Goal: Check status: Check status

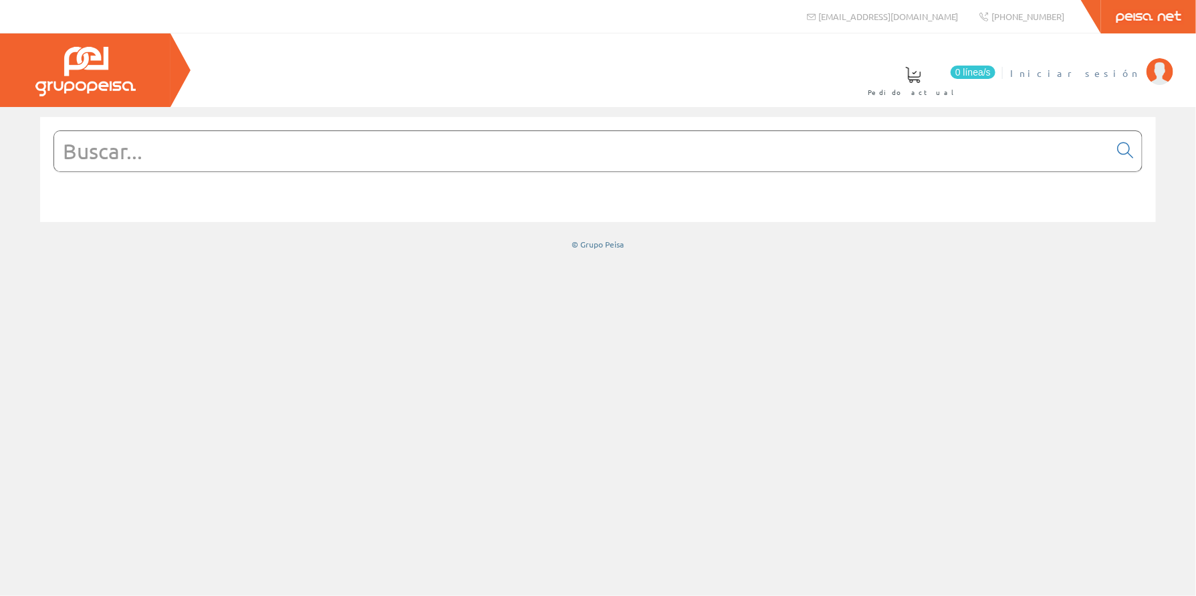
click at [1112, 72] on span "Iniciar sesión" at bounding box center [1075, 72] width 130 height 13
click at [1071, 72] on span "[PERSON_NAME] [PERSON_NAME]" at bounding box center [1078, 72] width 122 height 13
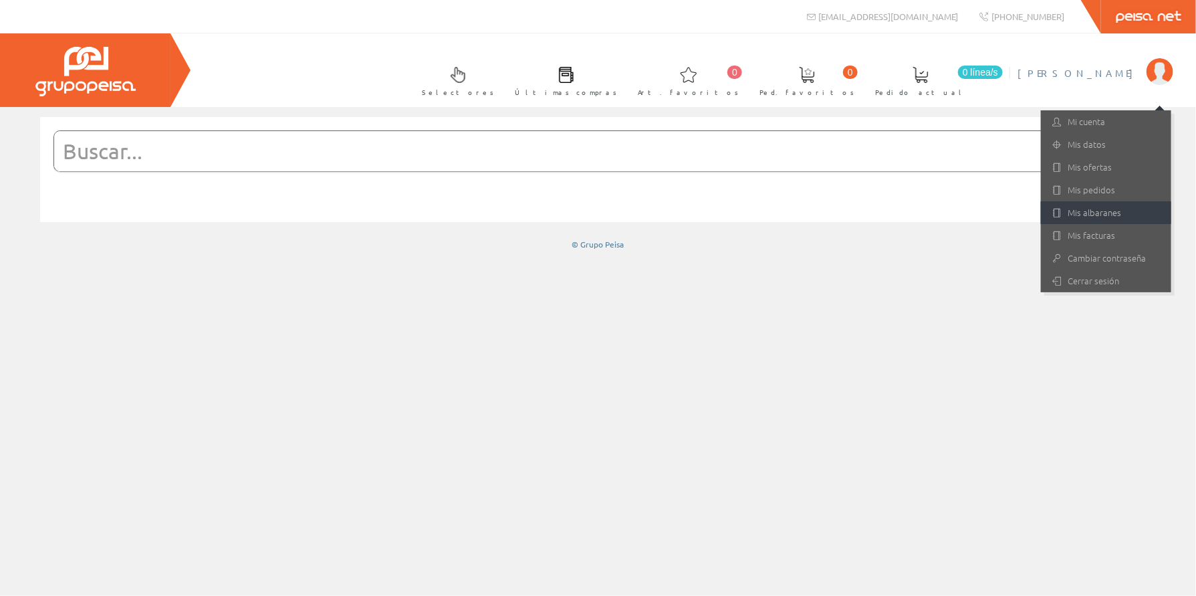
click at [1092, 211] on link "Mis albaranes" at bounding box center [1106, 212] width 130 height 23
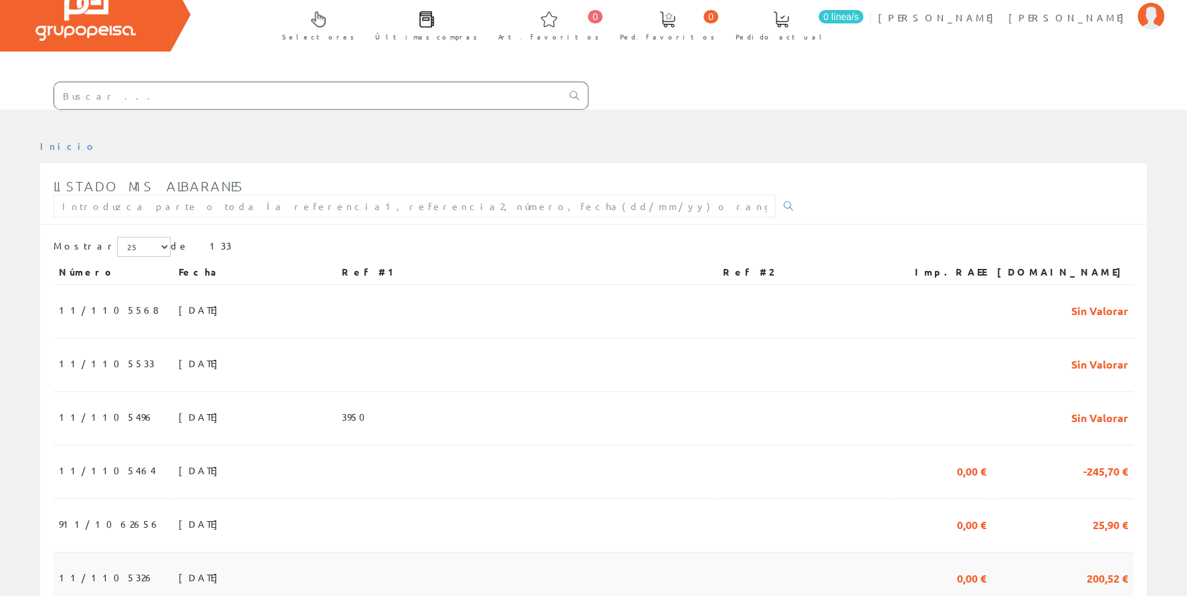
scroll to position [134, 0]
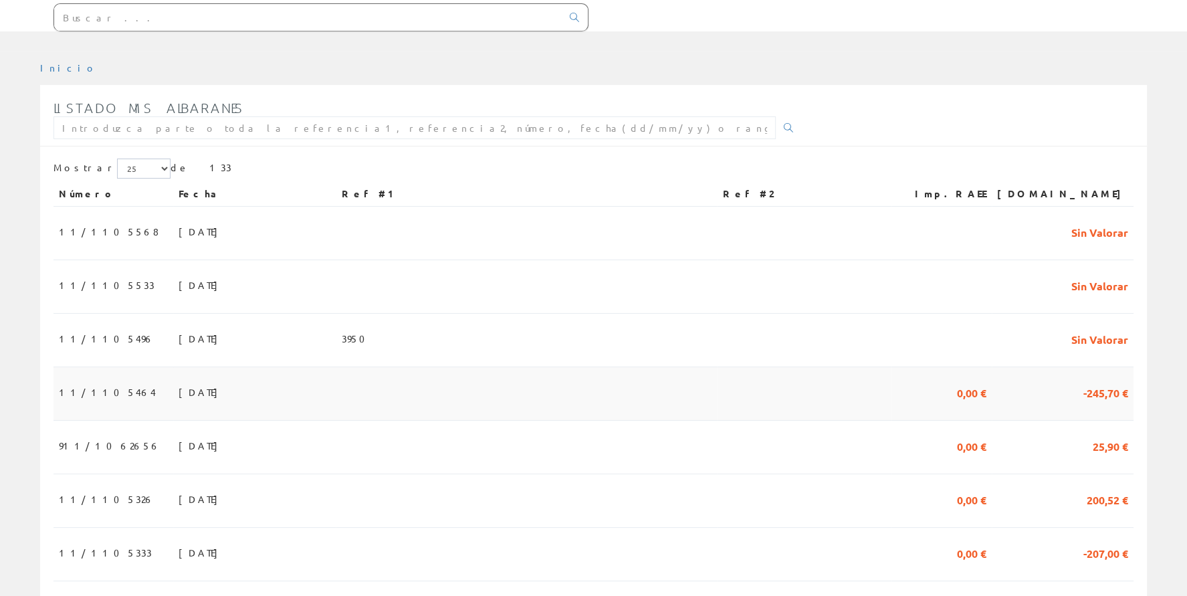
click at [74, 384] on span "11/1105464" at bounding box center [107, 391] width 97 height 23
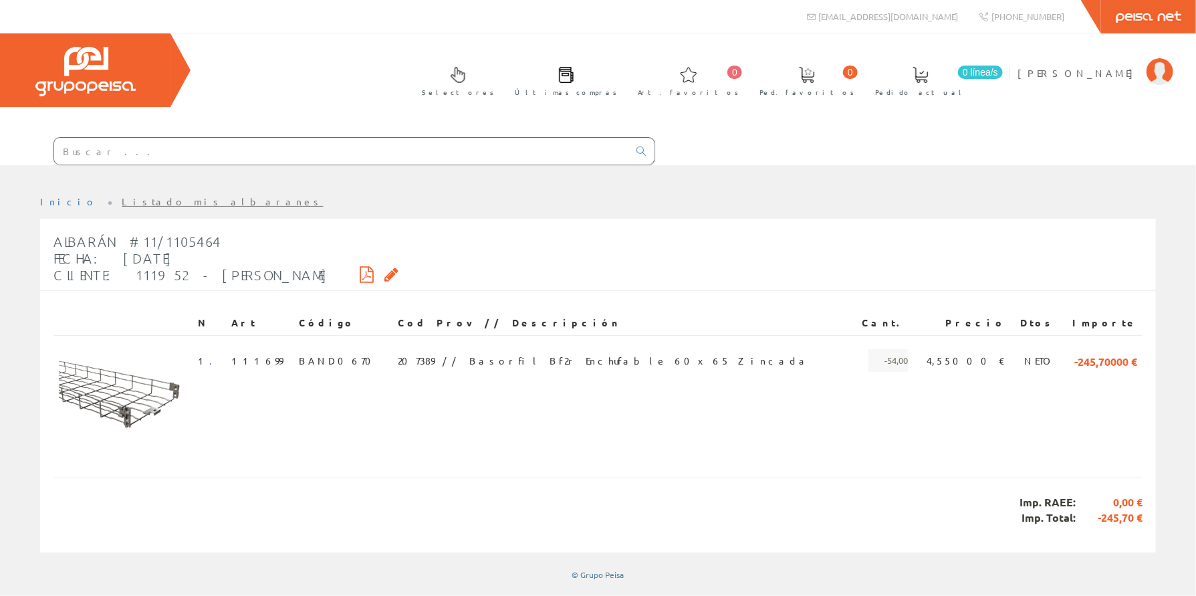
click at [122, 202] on link "Listado mis albaranes" at bounding box center [222, 201] width 201 height 12
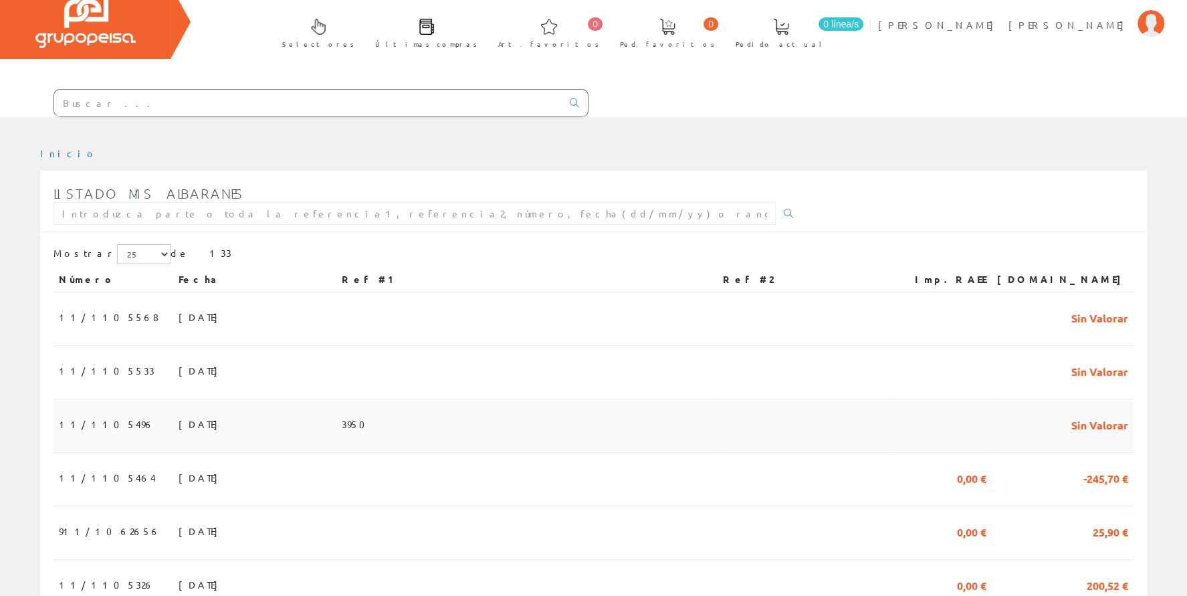
scroll to position [134, 0]
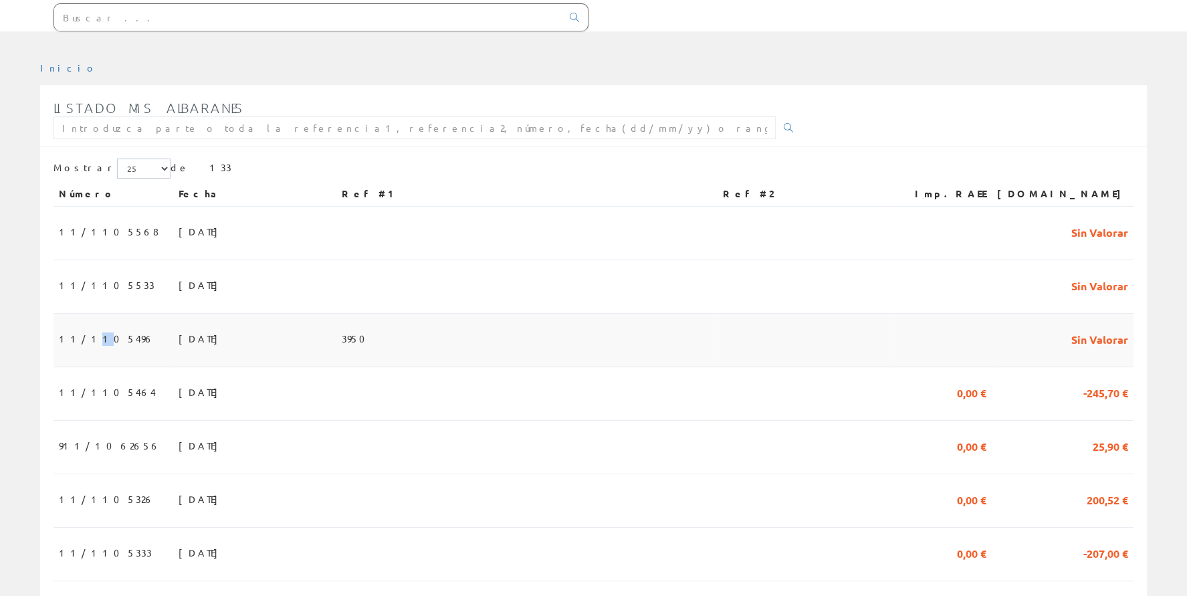
click at [81, 335] on span "11/1105496" at bounding box center [107, 338] width 96 height 23
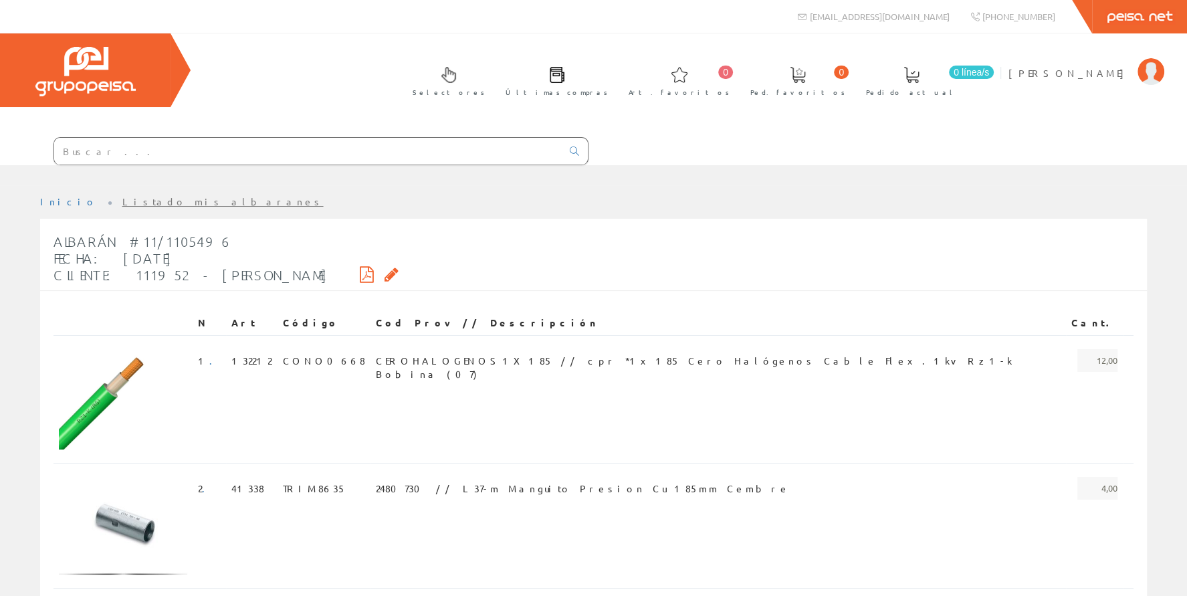
click at [99, 340] on td at bounding box center [122, 399] width 139 height 128
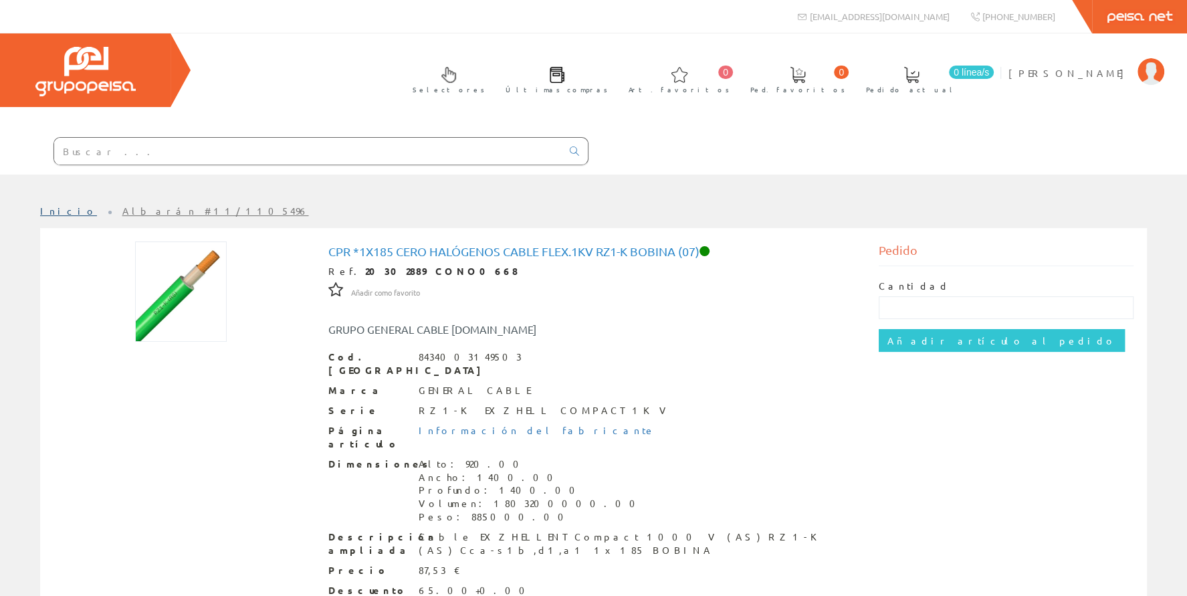
click at [50, 209] on link "Inicio" at bounding box center [68, 211] width 57 height 12
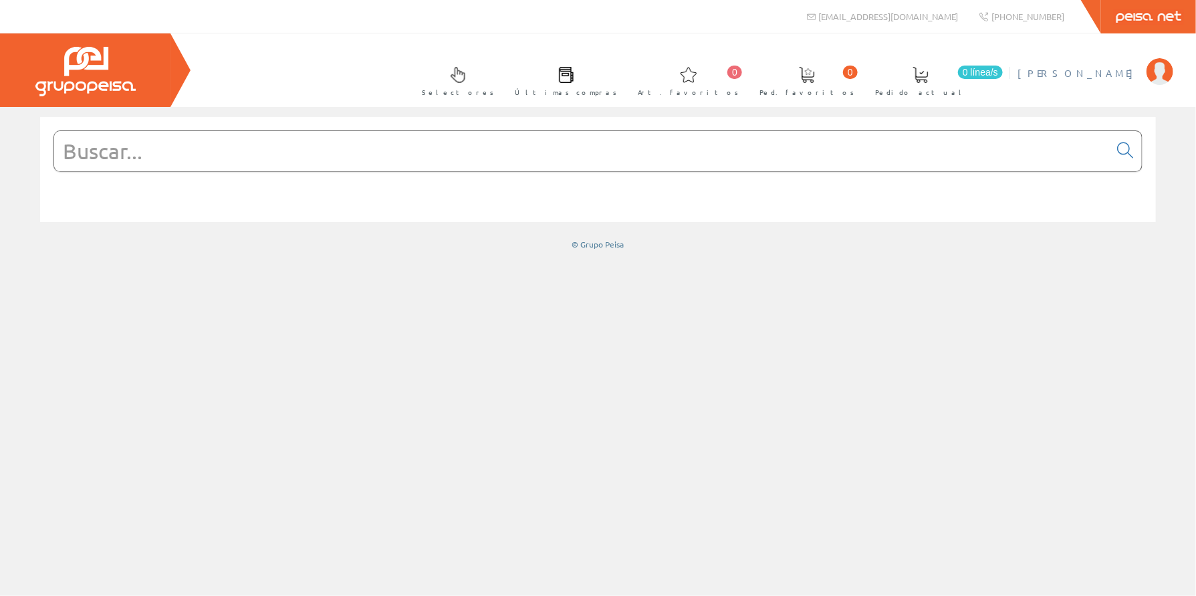
click at [1093, 65] on link "[PERSON_NAME] [PERSON_NAME]" at bounding box center [1095, 61] width 156 height 13
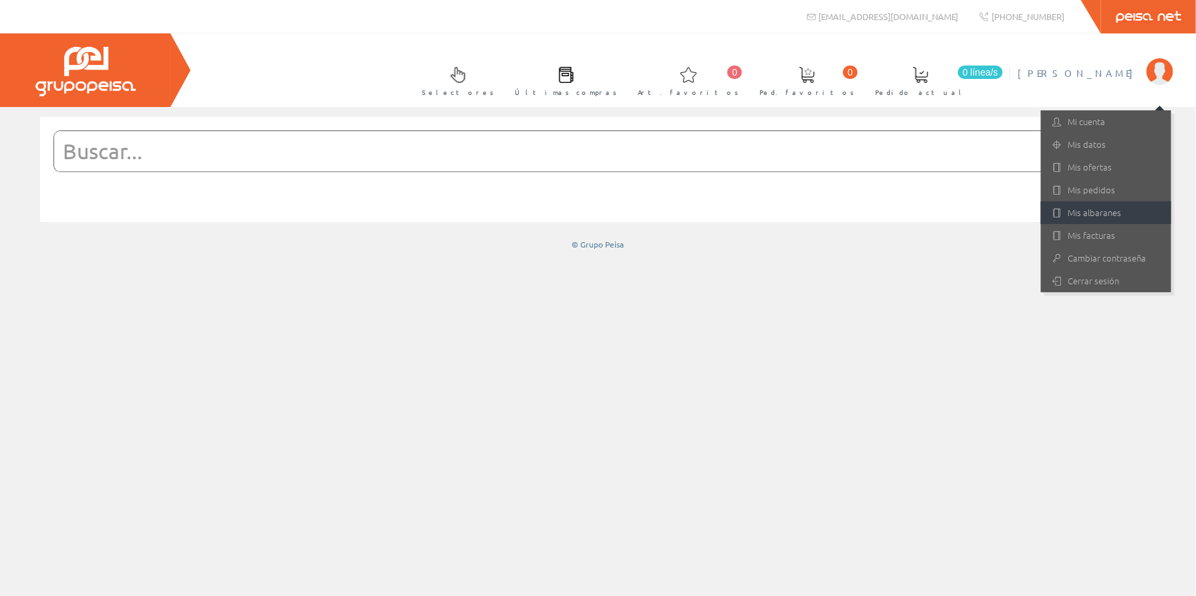
click at [1110, 211] on link "Mis albaranes" at bounding box center [1106, 212] width 130 height 23
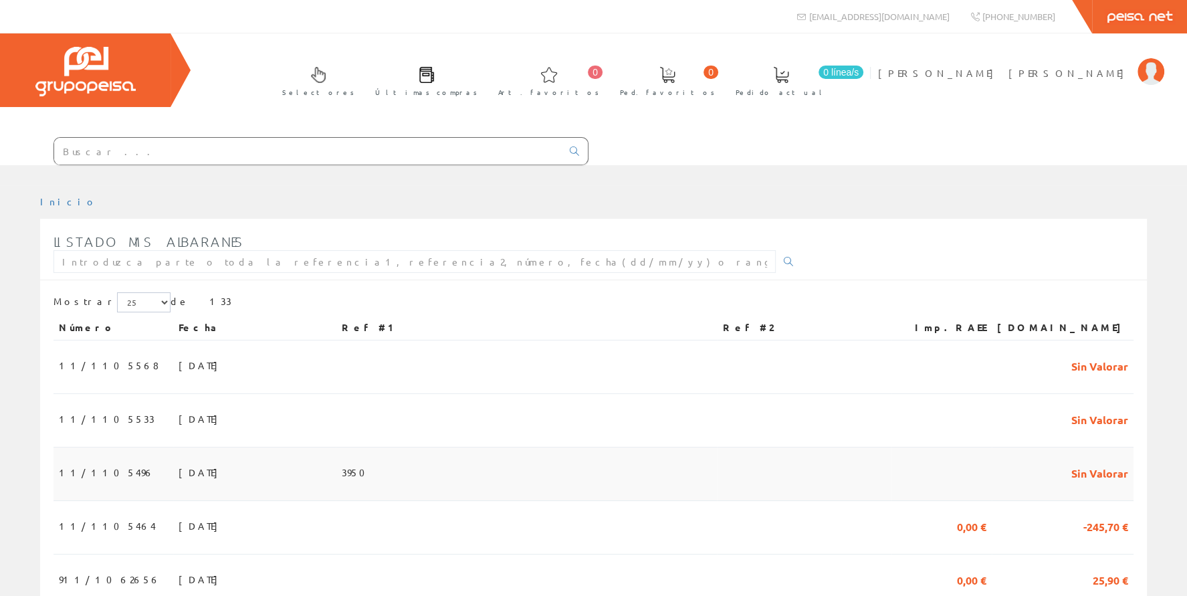
scroll to position [67, 0]
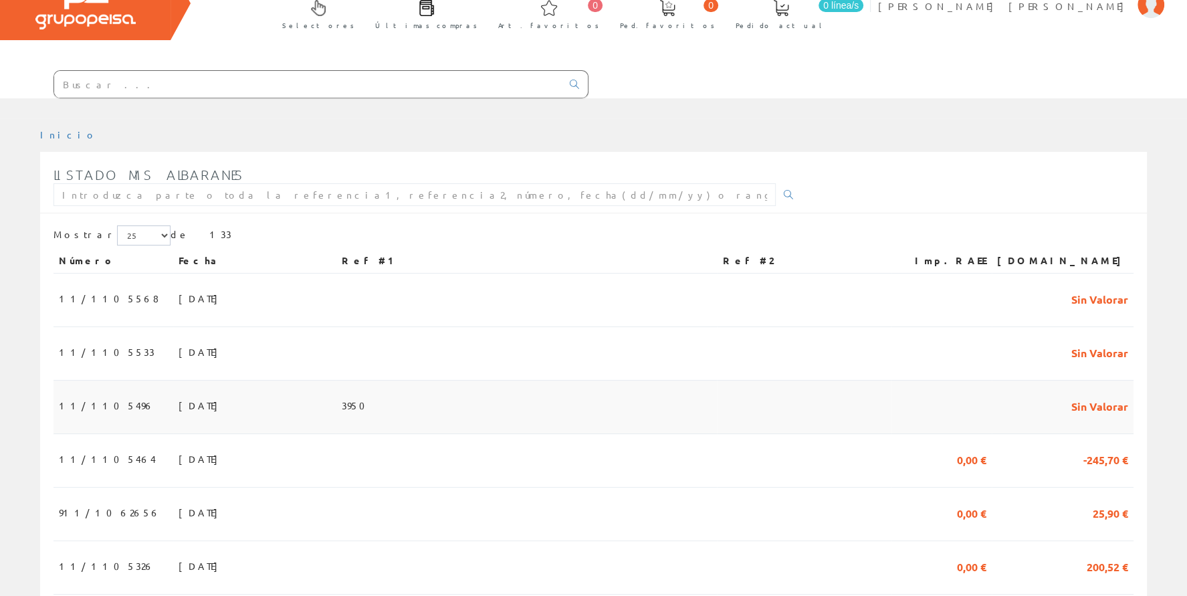
click at [88, 398] on span "11/1105496" at bounding box center [107, 405] width 96 height 23
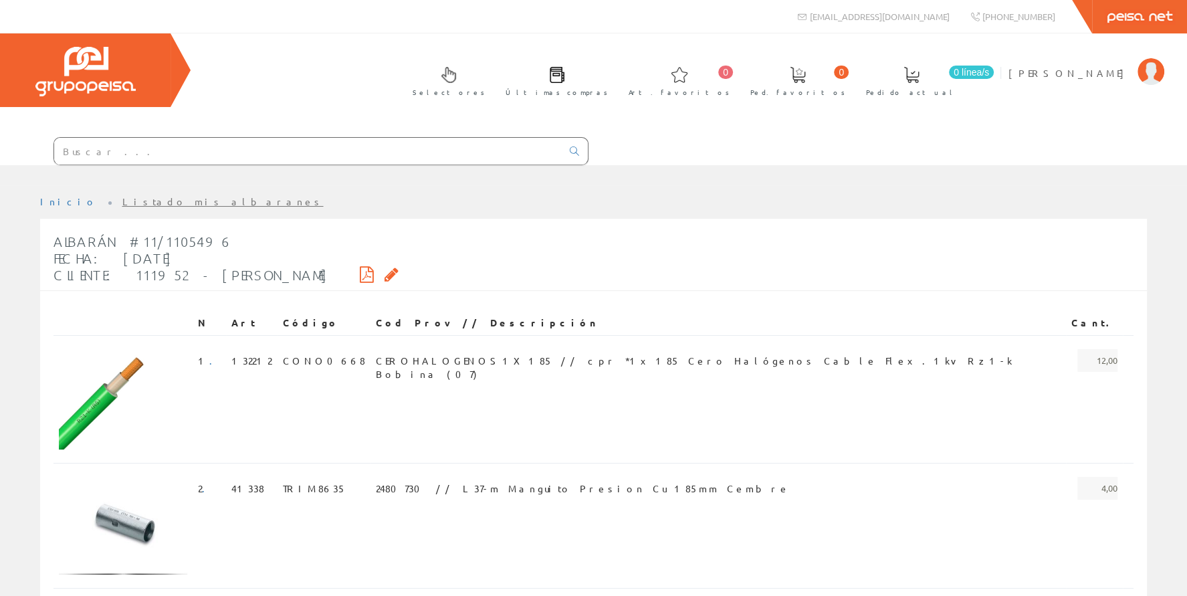
click at [141, 205] on link "Listado mis albaranes" at bounding box center [222, 201] width 201 height 12
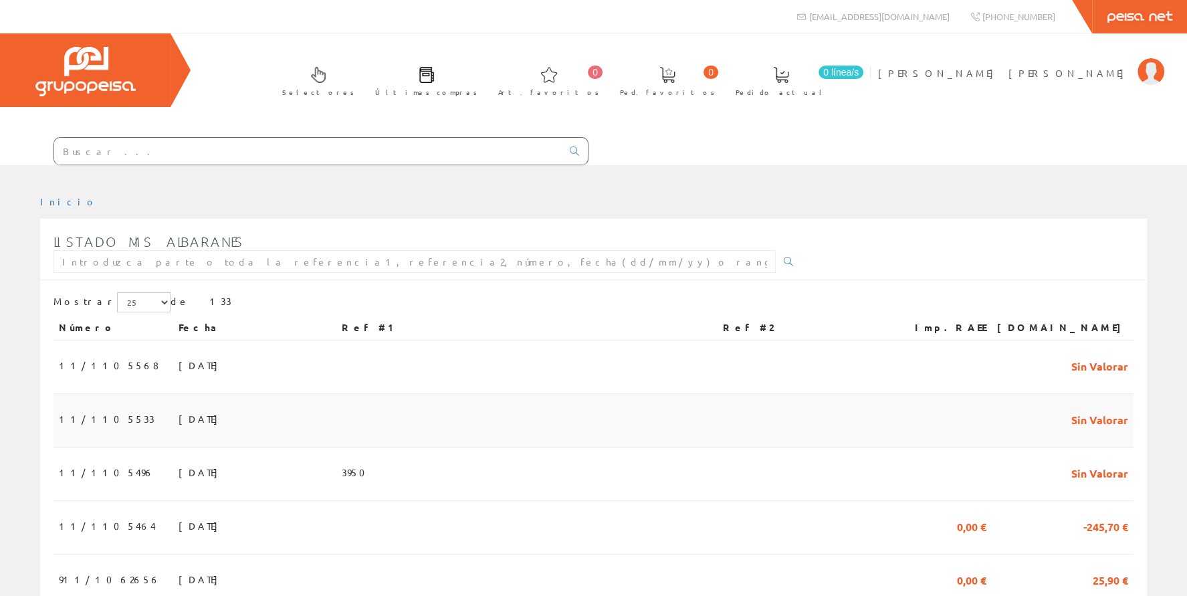
click at [80, 421] on span "11/1105533" at bounding box center [107, 418] width 96 height 23
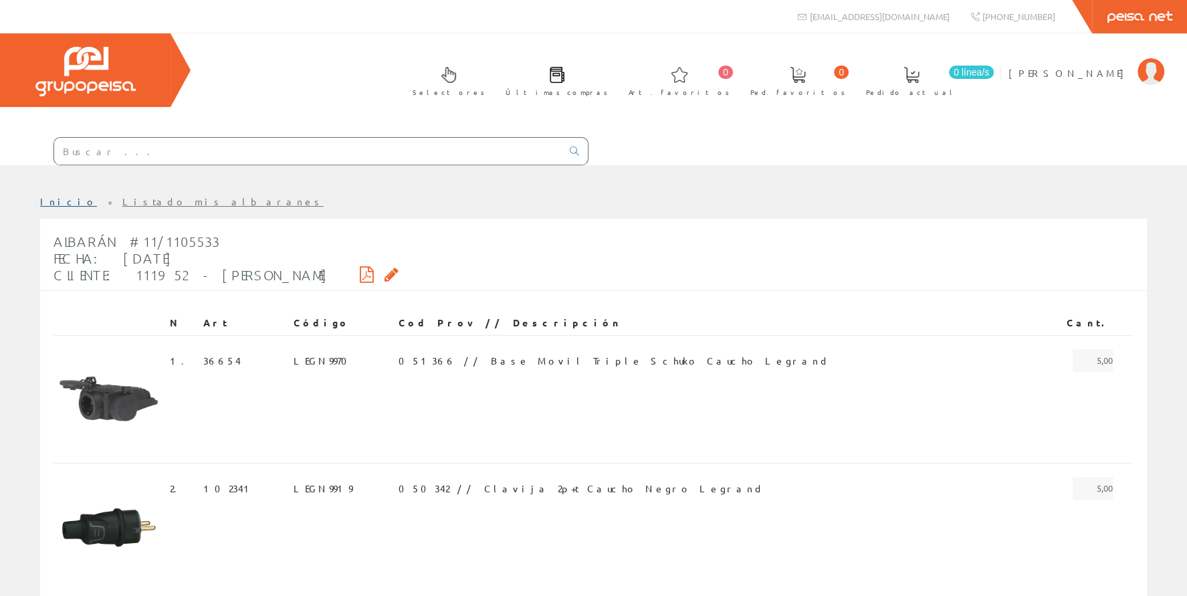
click at [52, 200] on link "Inicio" at bounding box center [68, 201] width 57 height 12
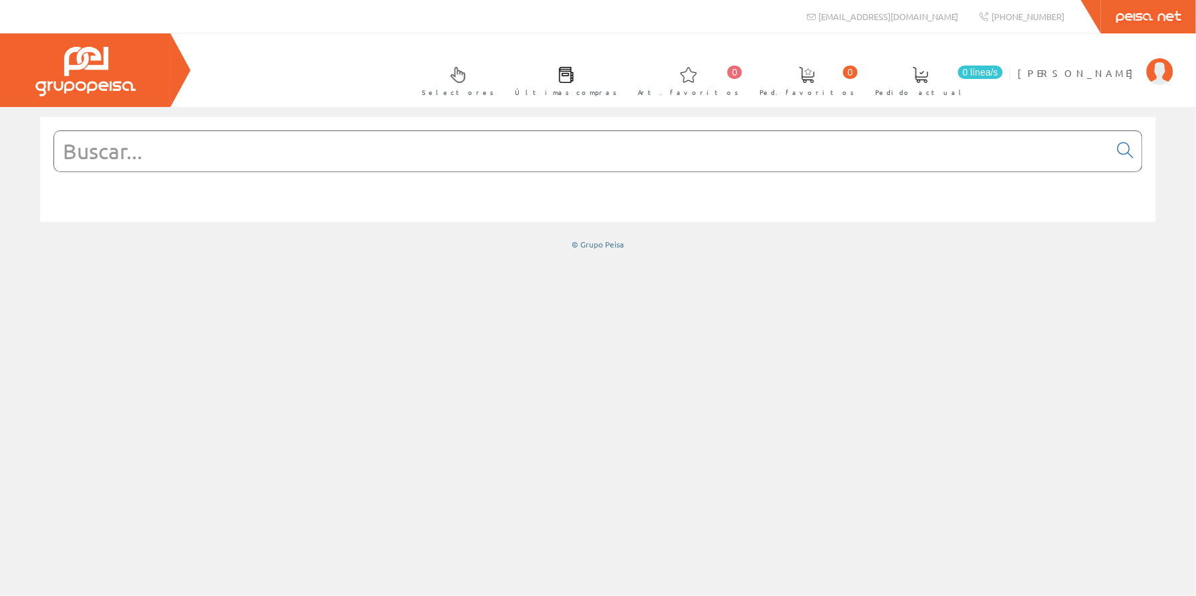
click at [70, 134] on input "text" at bounding box center [581, 151] width 1055 height 40
click at [80, 145] on input "text" at bounding box center [581, 151] width 1055 height 40
click at [1047, 69] on span "[PERSON_NAME] [PERSON_NAME]" at bounding box center [1078, 72] width 122 height 13
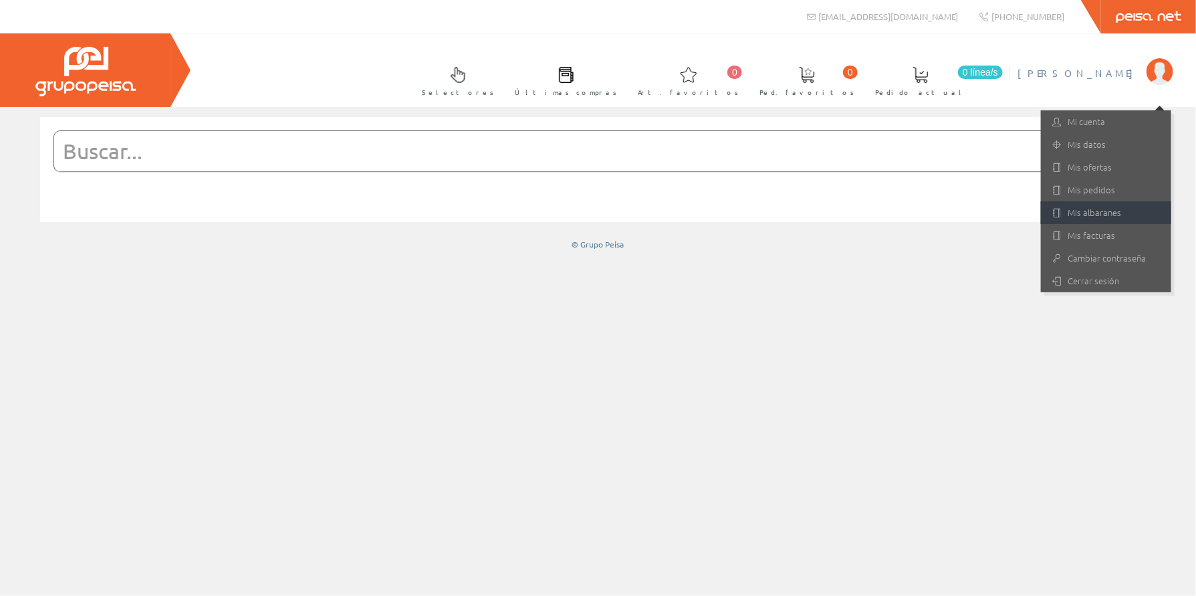
click at [1084, 217] on link "Mis albaranes" at bounding box center [1106, 212] width 130 height 23
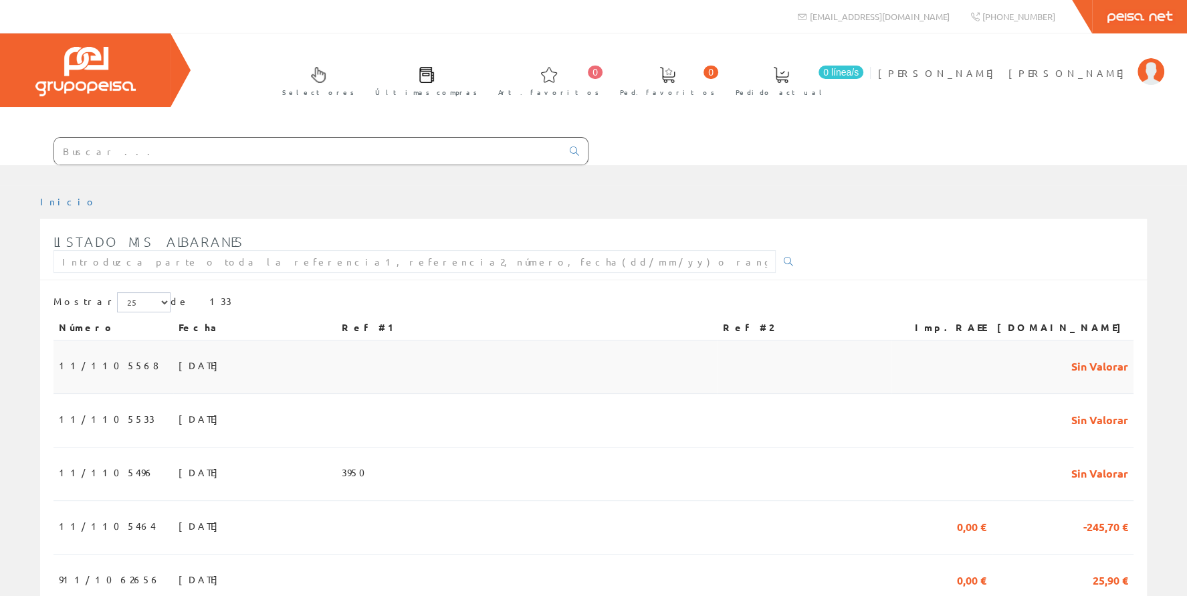
click at [82, 361] on span "11/1105568" at bounding box center [109, 365] width 100 height 23
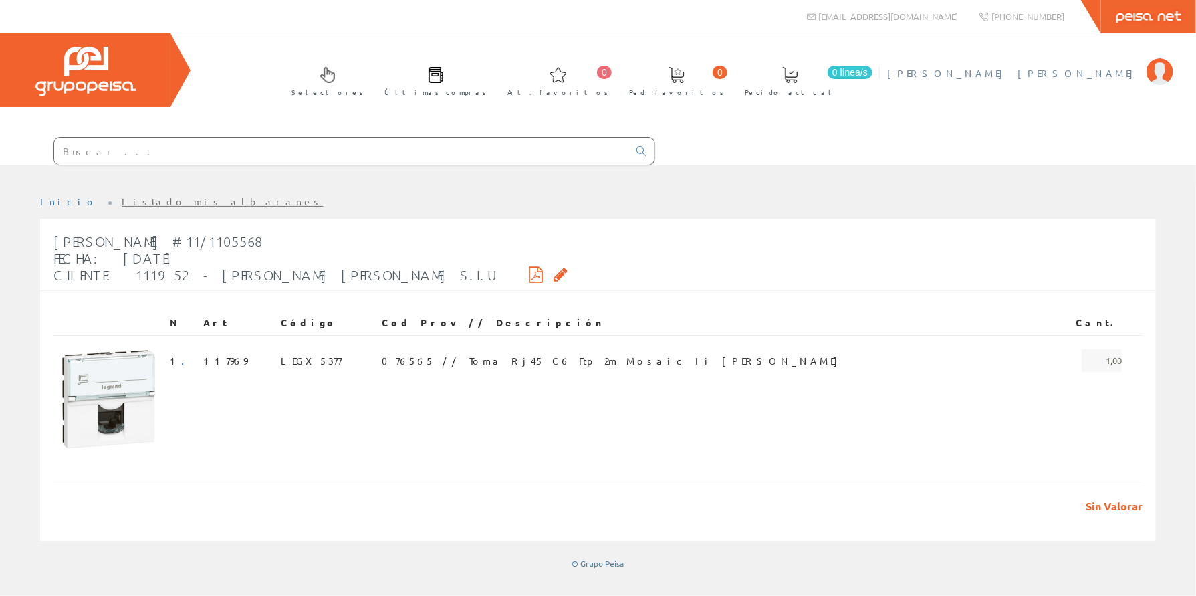
click at [1090, 75] on span "[PERSON_NAME] [PERSON_NAME]" at bounding box center [1013, 72] width 253 height 13
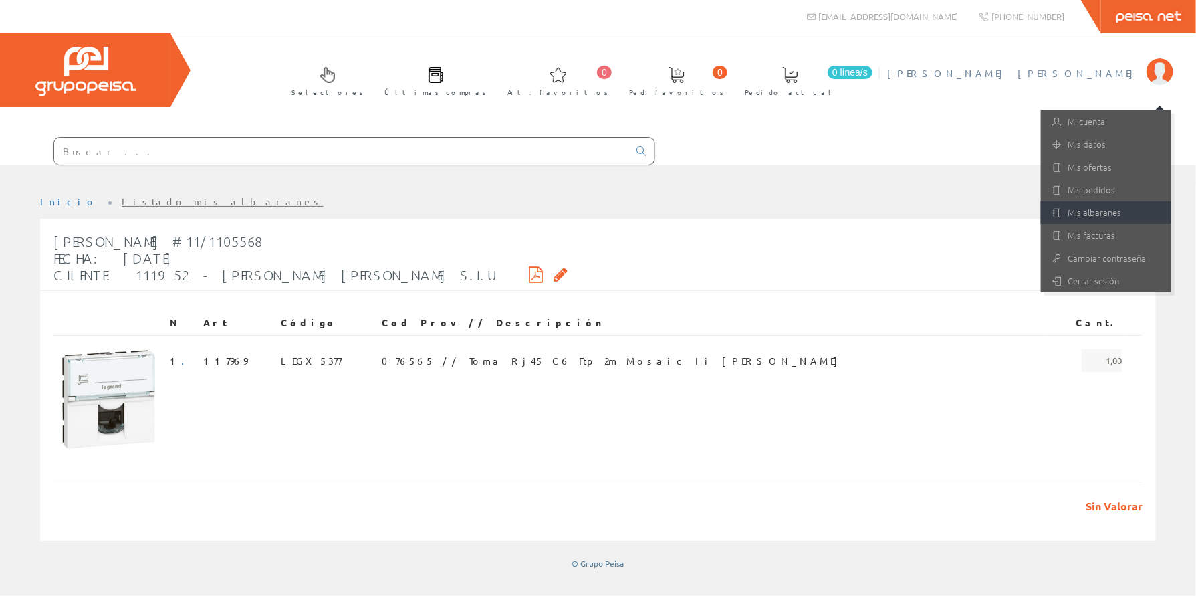
click at [1112, 216] on link "Mis albaranes" at bounding box center [1106, 212] width 130 height 23
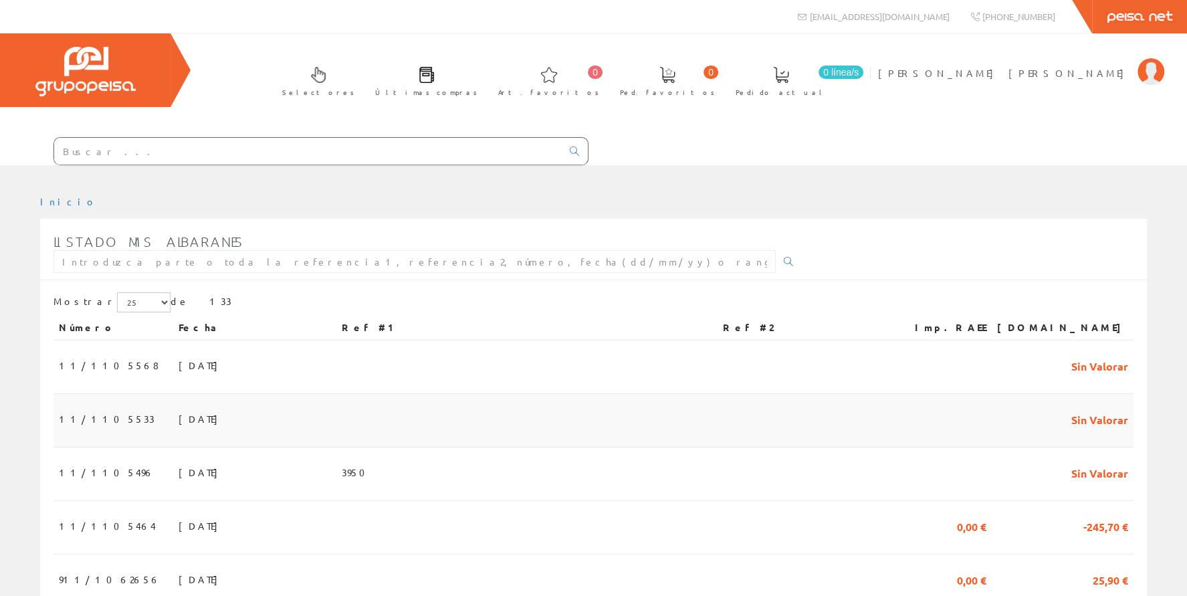
click at [96, 420] on span "11/1105533" at bounding box center [107, 418] width 96 height 23
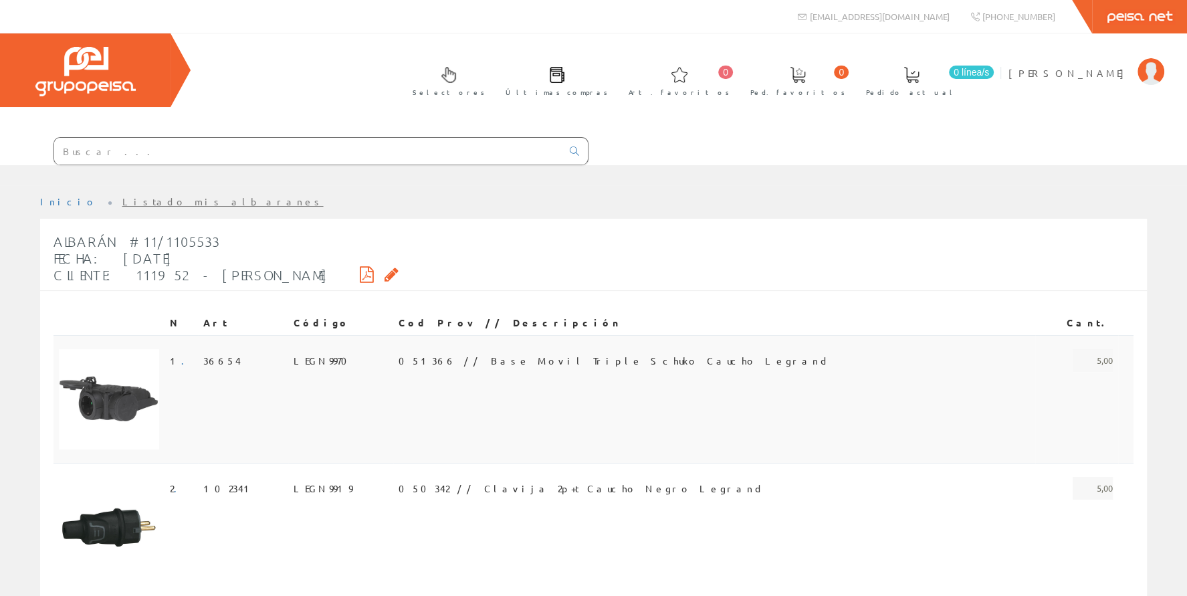
drag, startPoint x: 0, startPoint y: 0, endPoint x: 98, endPoint y: 418, distance: 429.8
click at [98, 418] on img at bounding box center [109, 399] width 100 height 100
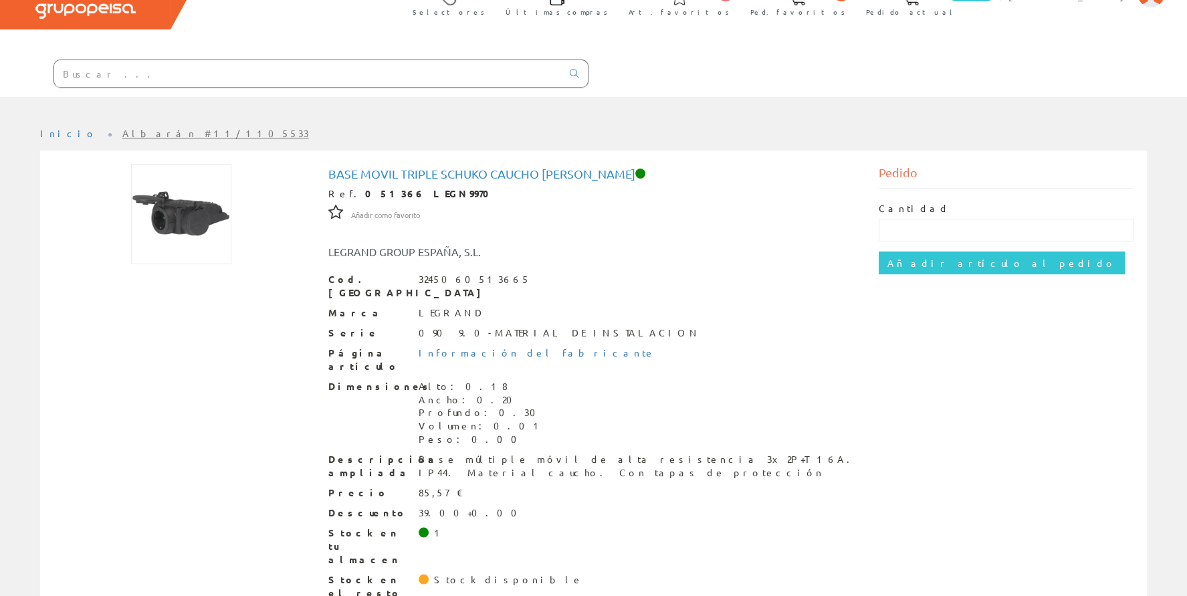
scroll to position [84, 0]
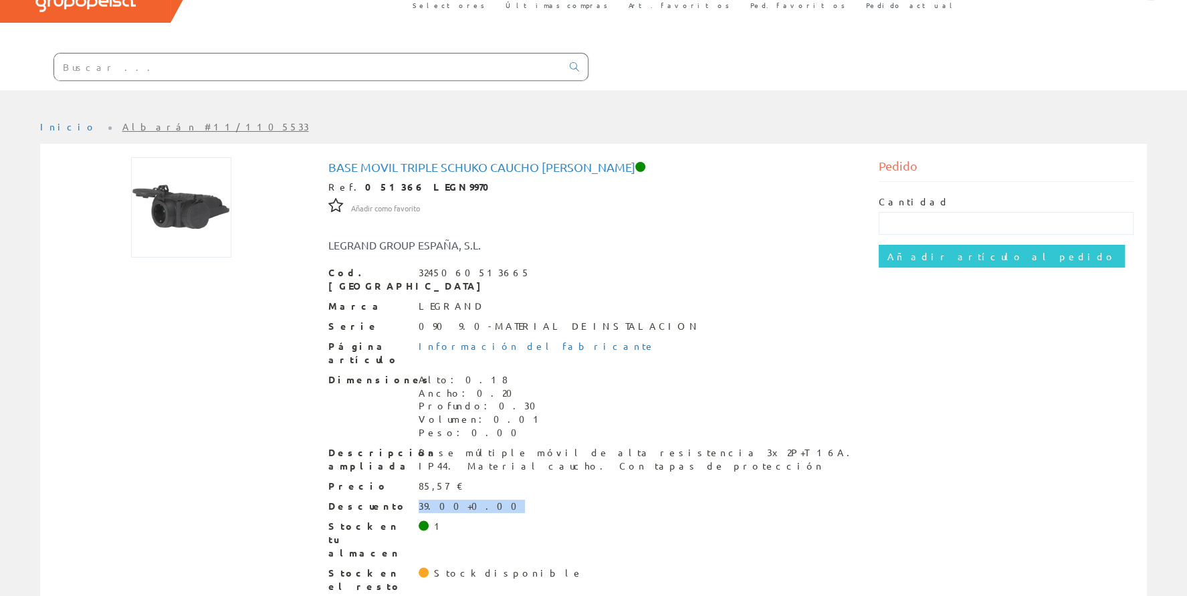
drag, startPoint x: 411, startPoint y: 473, endPoint x: 469, endPoint y: 477, distance: 58.3
click at [469, 499] on div "Descuento 39.00+0.00" at bounding box center [593, 505] width 530 height 13
